Goal: Task Accomplishment & Management: Manage account settings

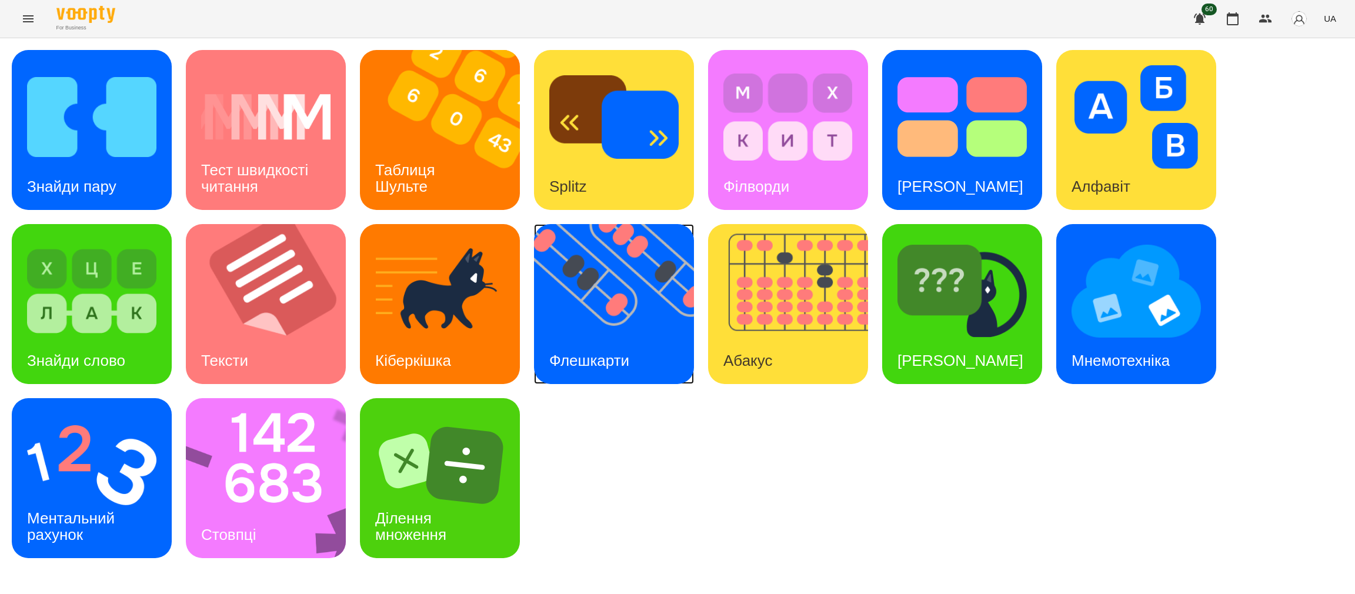
click at [583, 335] on img at bounding box center [621, 304] width 175 height 160
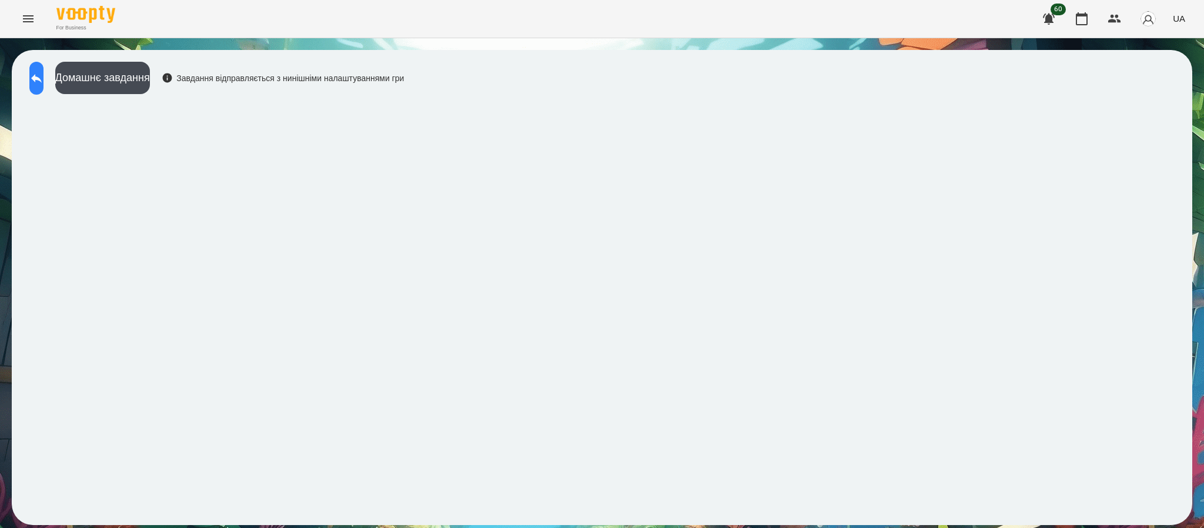
click at [42, 78] on icon at bounding box center [36, 78] width 11 height 9
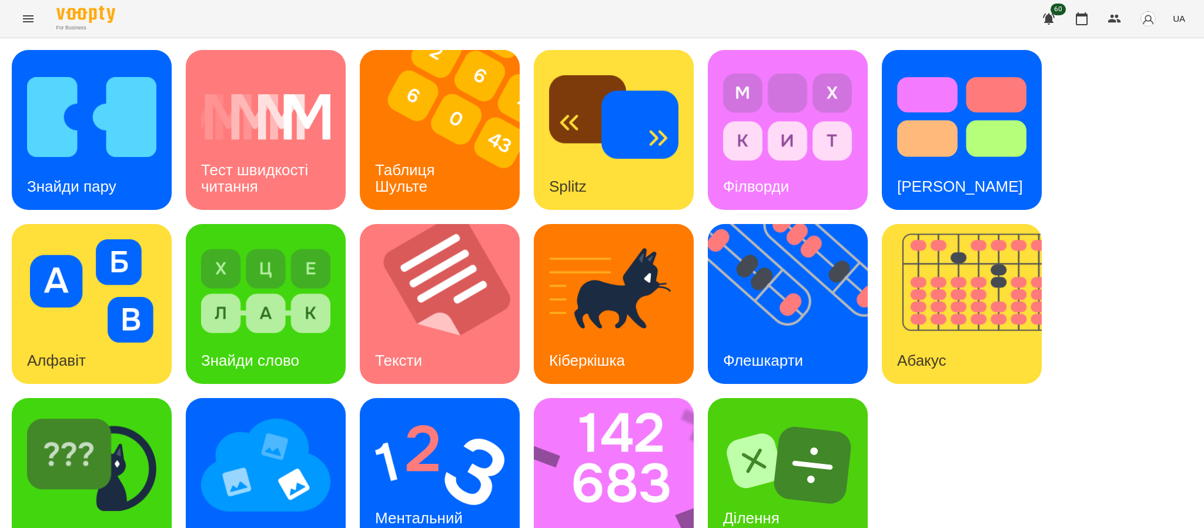
scroll to position [41, 0]
click at [92, 451] on img at bounding box center [91, 465] width 129 height 104
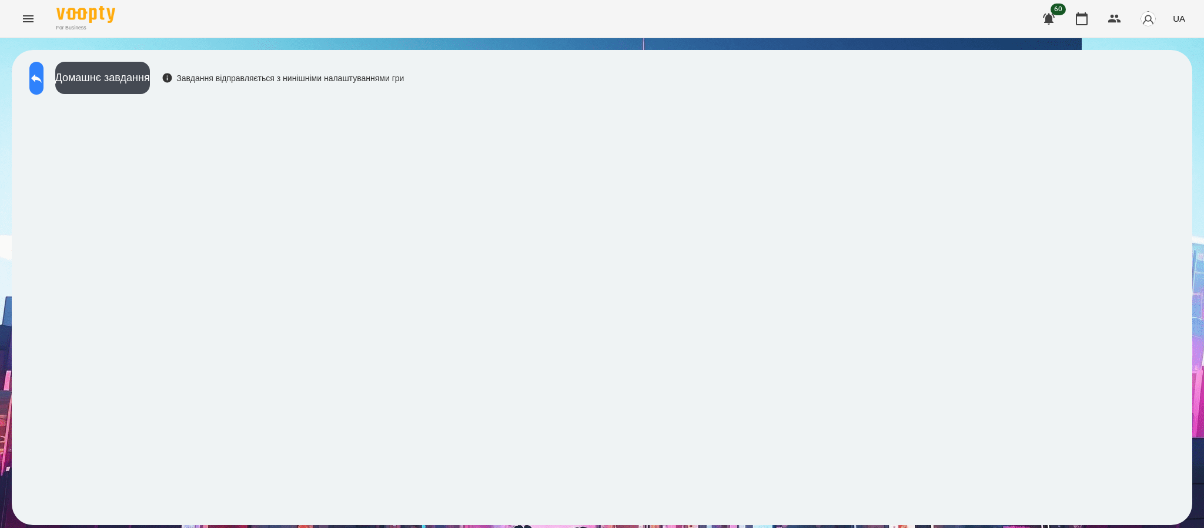
click at [42, 77] on icon at bounding box center [36, 78] width 11 height 9
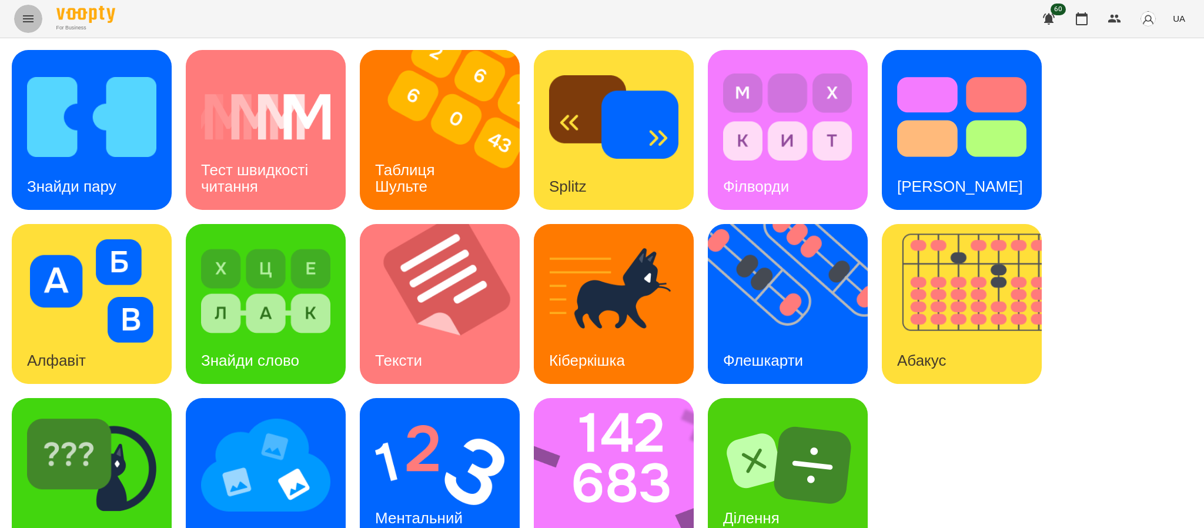
click at [25, 19] on icon "Menu" at bounding box center [28, 18] width 11 height 7
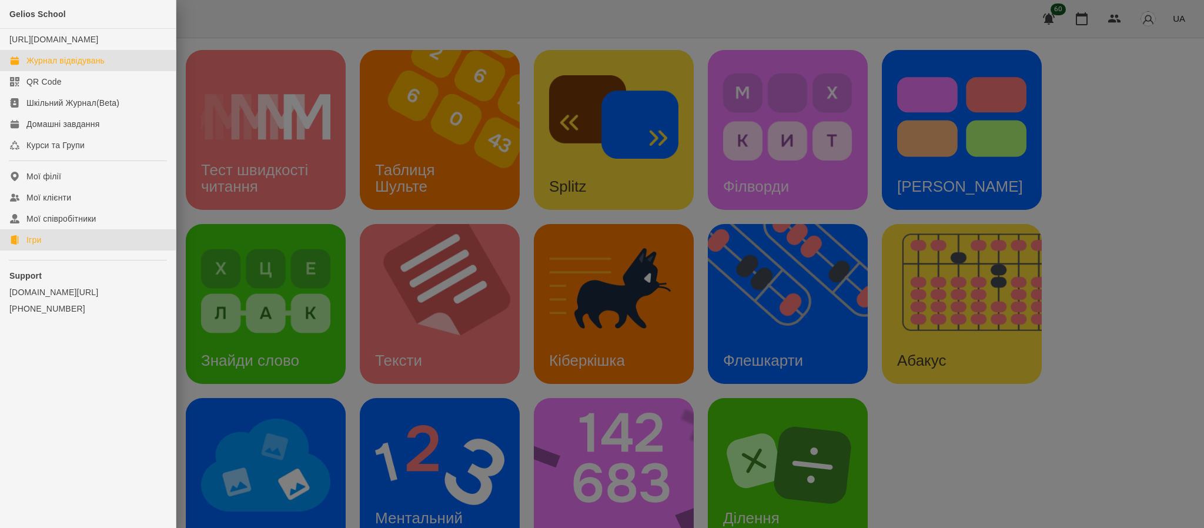
click at [92, 66] on div "Журнал відвідувань" at bounding box center [65, 61] width 78 height 12
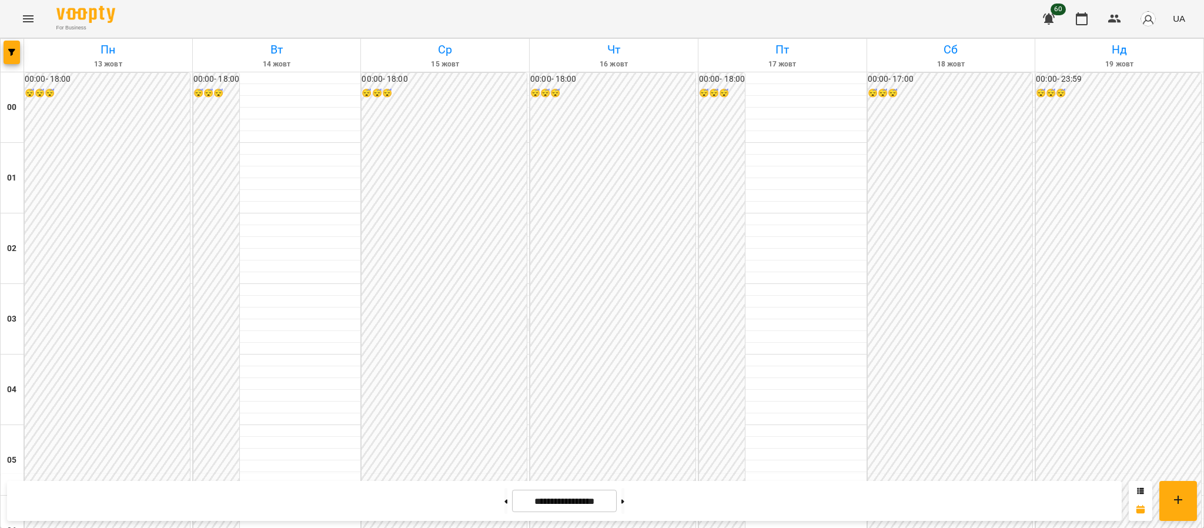
scroll to position [1170, 0]
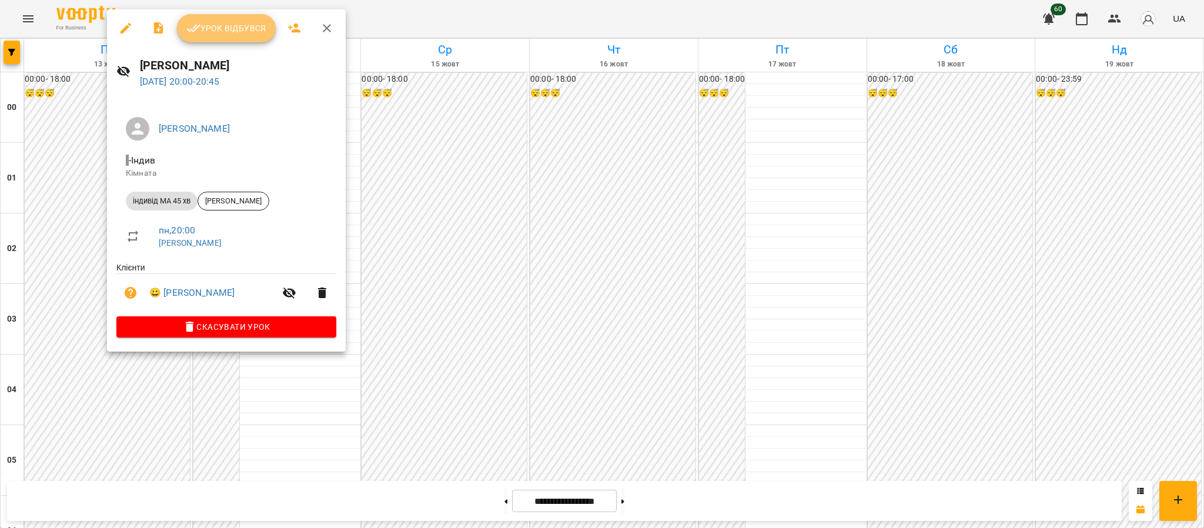
click at [247, 33] on span "Урок відбувся" at bounding box center [226, 28] width 80 height 14
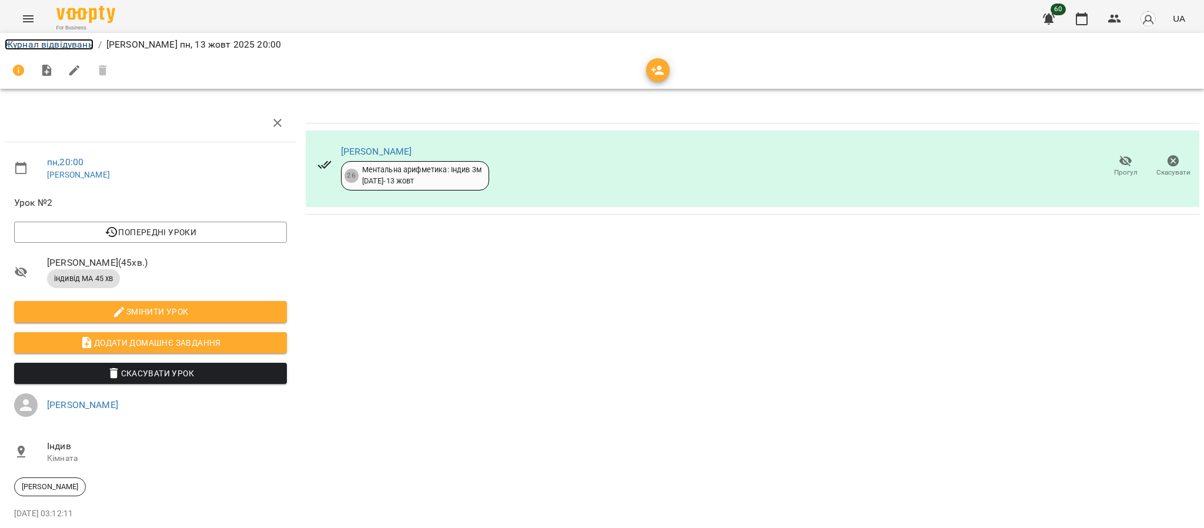
click at [58, 39] on link "Журнал відвідувань" at bounding box center [49, 44] width 89 height 11
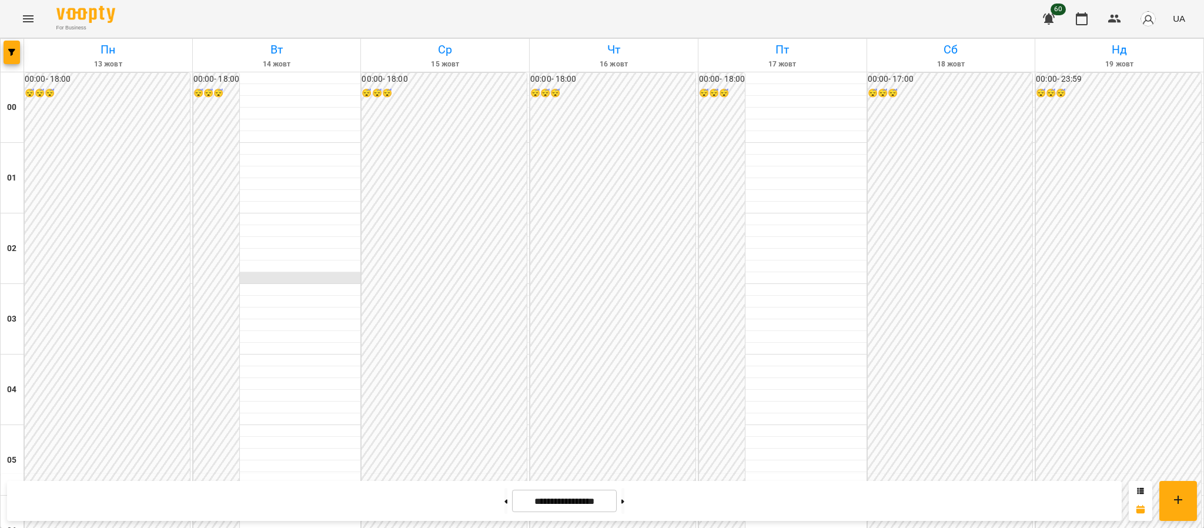
scroll to position [1290, 0]
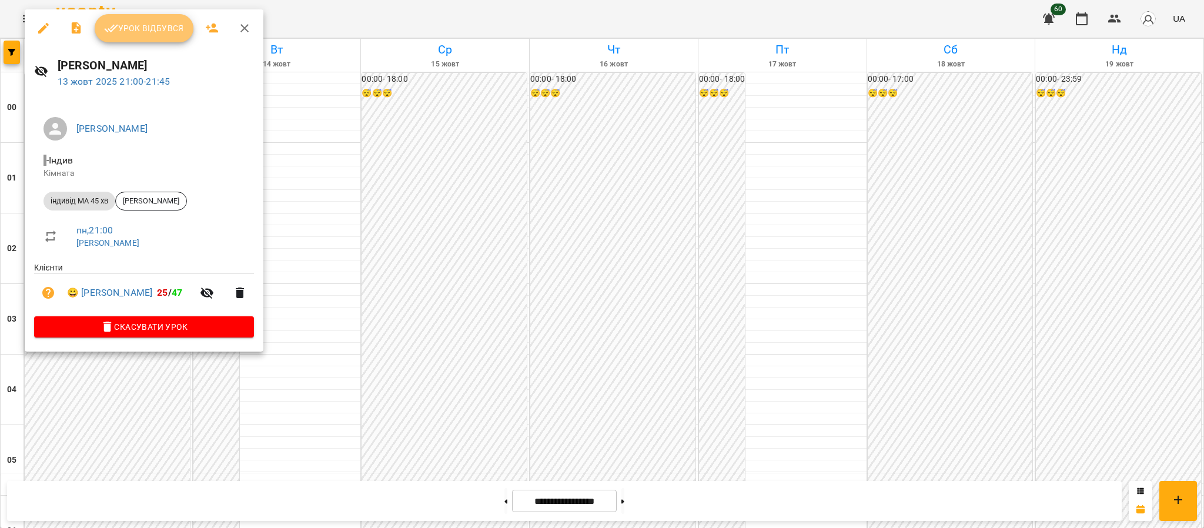
click at [161, 28] on span "Урок відбувся" at bounding box center [144, 28] width 80 height 14
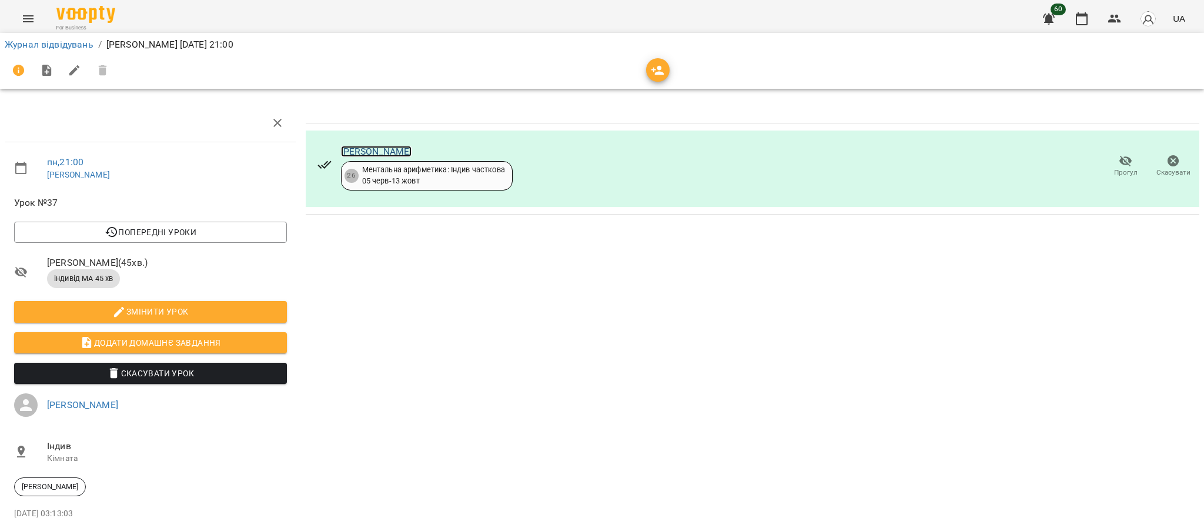
click at [379, 149] on link "[PERSON_NAME]" at bounding box center [376, 151] width 71 height 11
click at [62, 44] on link "Журнал відвідувань" at bounding box center [49, 44] width 89 height 11
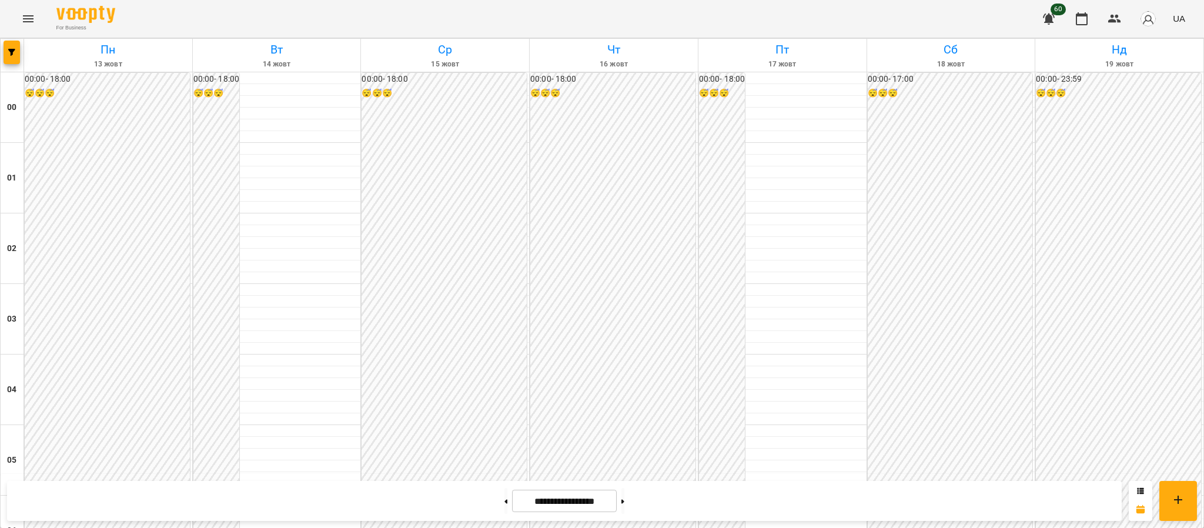
scroll to position [1282, 0]
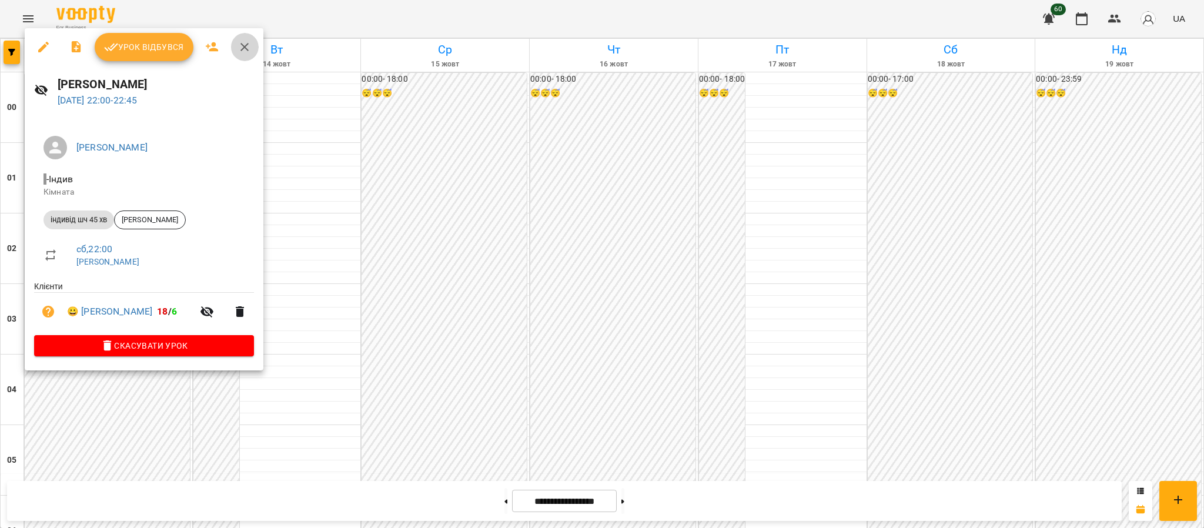
click at [246, 48] on icon "button" at bounding box center [245, 47] width 8 height 8
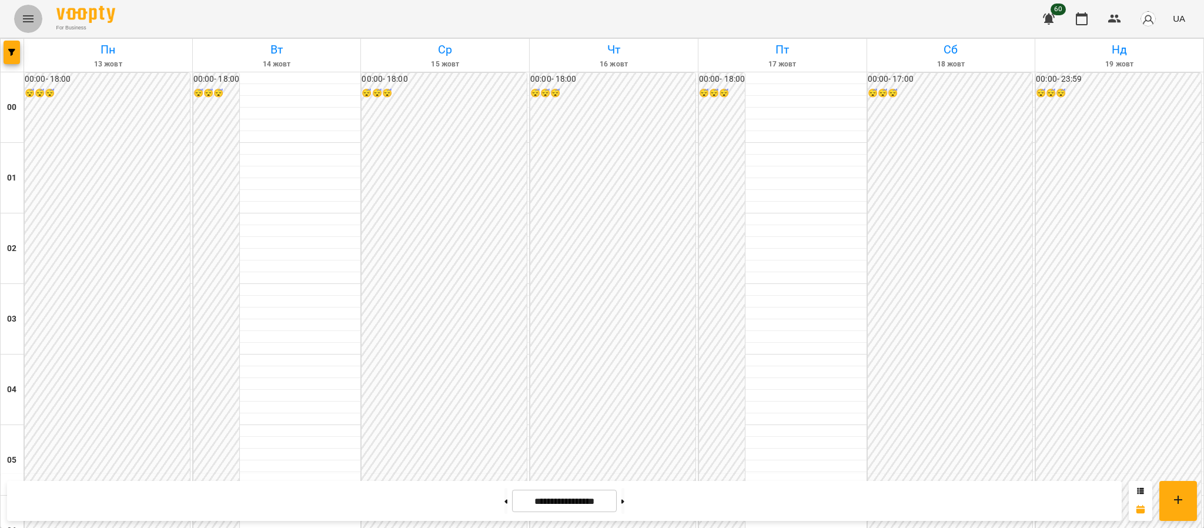
click at [24, 21] on icon "Menu" at bounding box center [28, 19] width 14 height 14
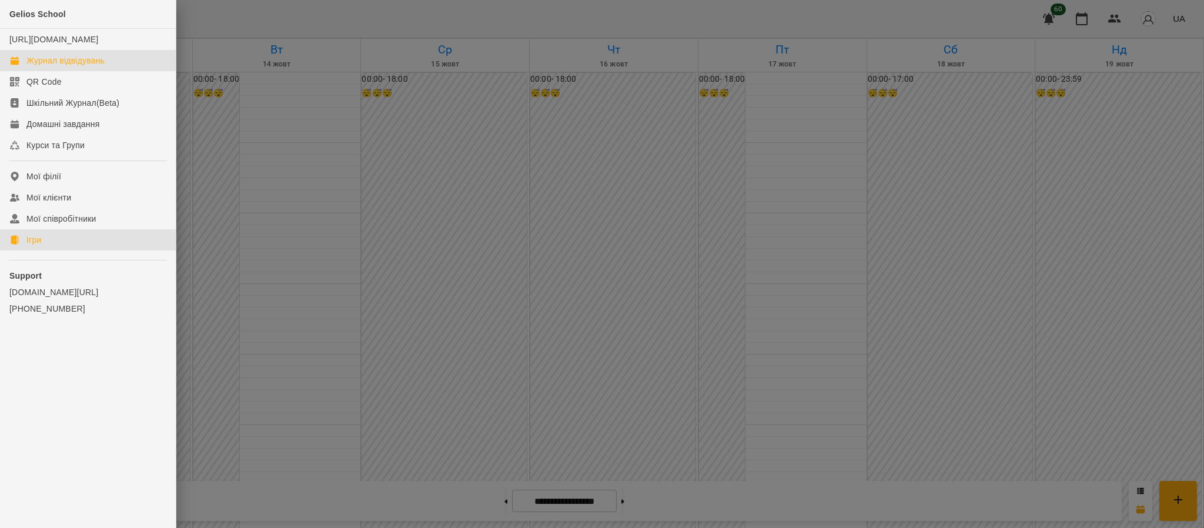
click at [71, 246] on link "Ігри" at bounding box center [88, 239] width 176 height 21
